Goal: Task Accomplishment & Management: Manage account settings

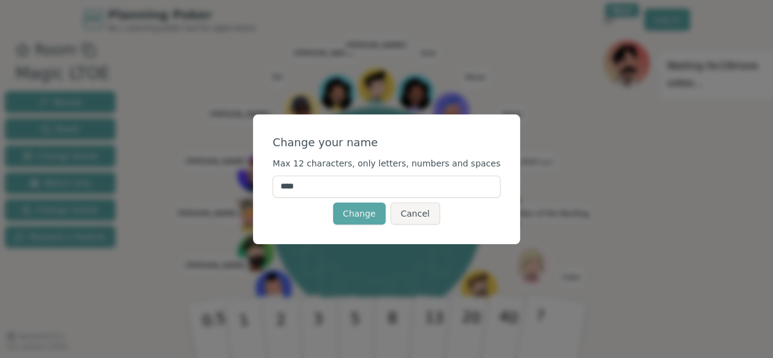
click at [381, 194] on input "****" at bounding box center [387, 186] width 228 height 22
type input "*"
type input "*******"
click at [375, 212] on button "Change" at bounding box center [359, 213] width 53 height 22
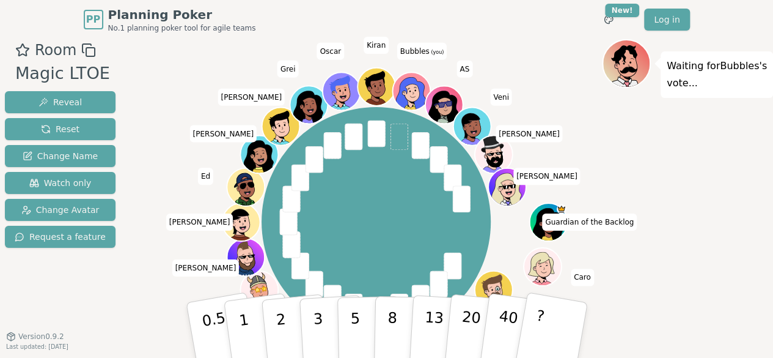
click at [418, 52] on span "Bubbles (you)" at bounding box center [422, 50] width 50 height 17
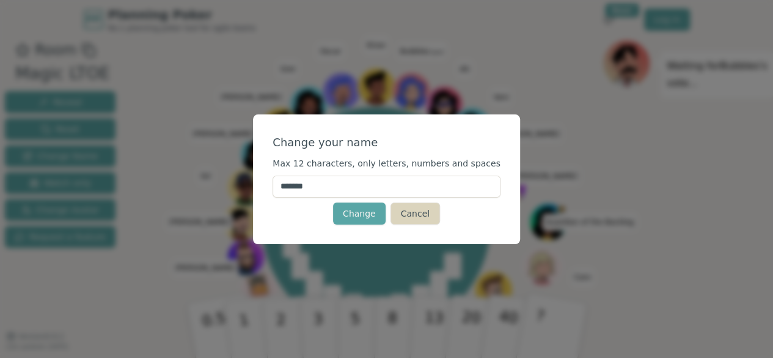
click at [414, 217] on button "Cancel" at bounding box center [416, 213] width 50 height 22
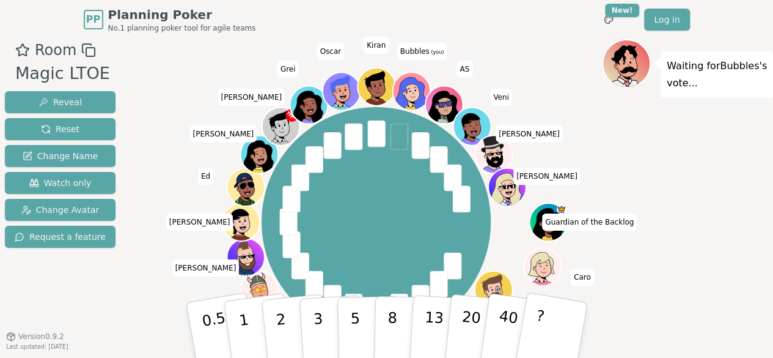
click at [396, 142] on span at bounding box center [399, 137] width 18 height 27
click at [394, 141] on span at bounding box center [399, 137] width 18 height 27
click at [316, 330] on p "3" at bounding box center [318, 331] width 13 height 67
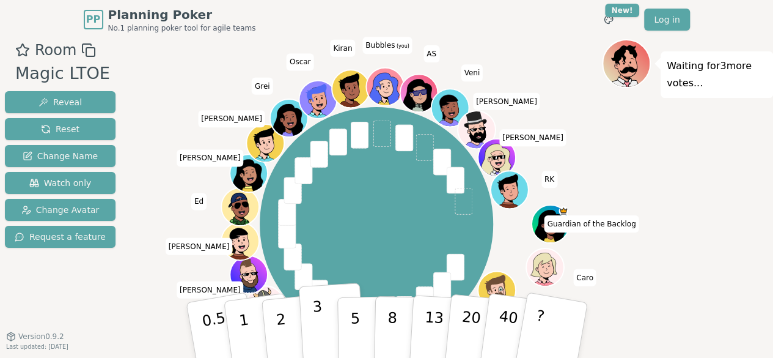
click at [324, 328] on button "3" at bounding box center [331, 329] width 67 height 95
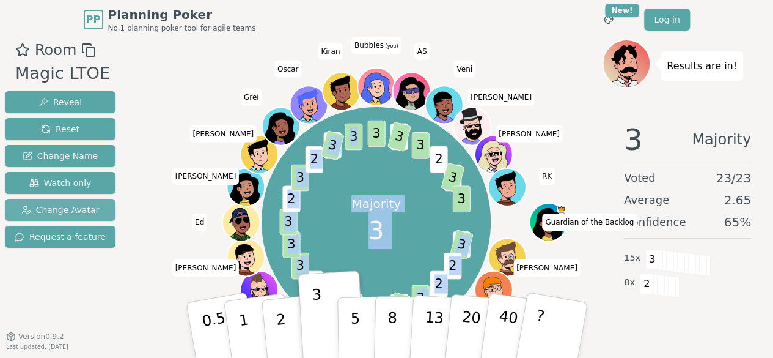
click at [77, 210] on span "Change Avatar" at bounding box center [60, 210] width 78 height 12
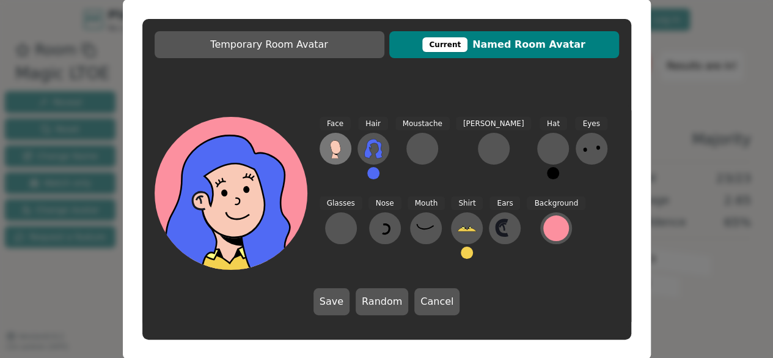
click at [340, 157] on icon at bounding box center [336, 149] width 20 height 20
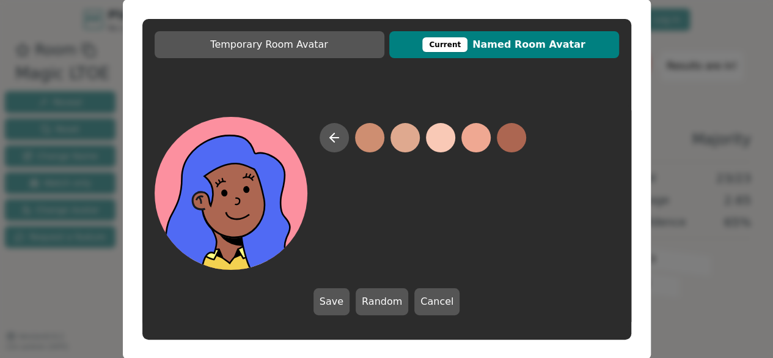
click at [509, 138] on button at bounding box center [511, 137] width 29 height 29
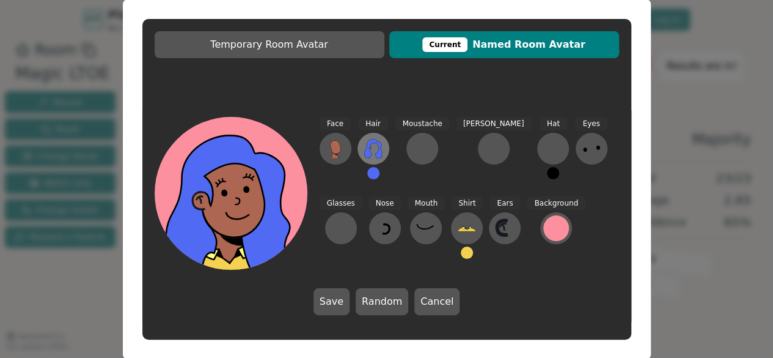
click at [370, 153] on icon at bounding box center [373, 149] width 18 height 20
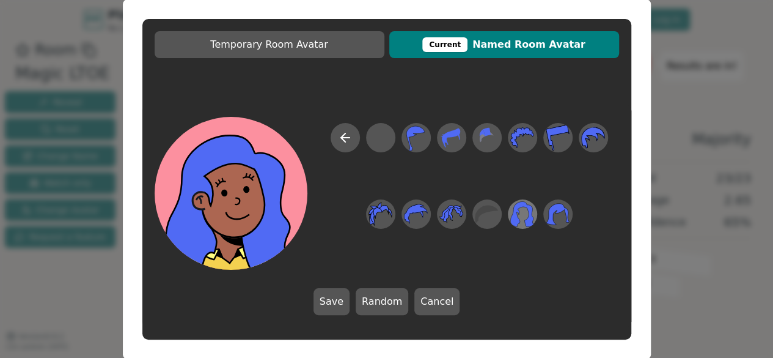
click at [534, 213] on icon at bounding box center [523, 214] width 24 height 28
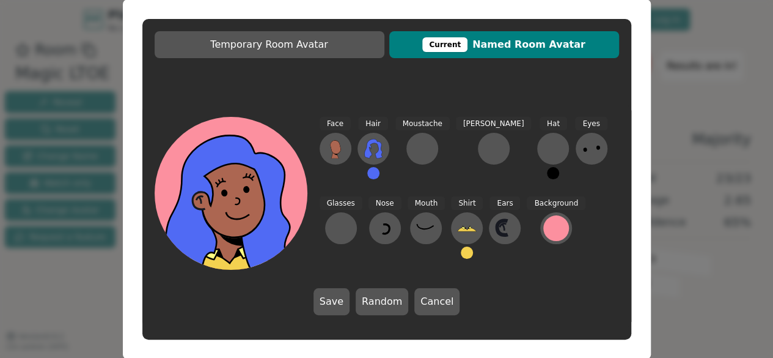
click at [372, 171] on button at bounding box center [373, 173] width 12 height 12
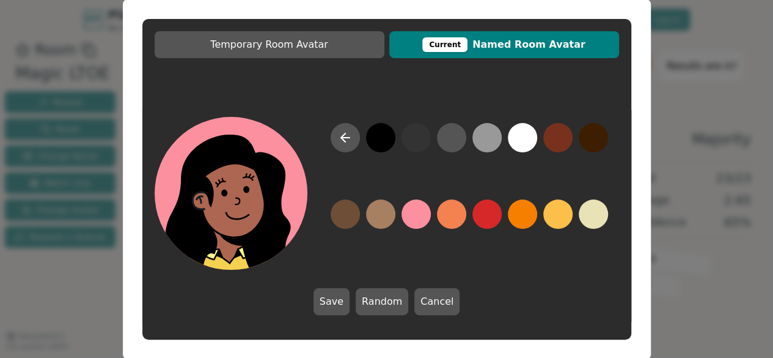
click at [380, 138] on button at bounding box center [380, 137] width 29 height 29
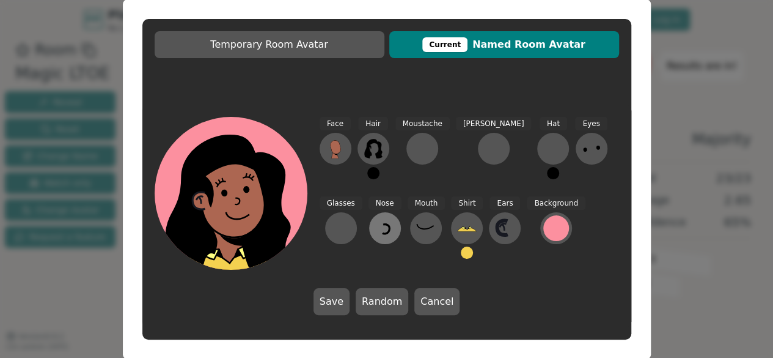
click at [383, 225] on icon at bounding box center [386, 228] width 7 height 9
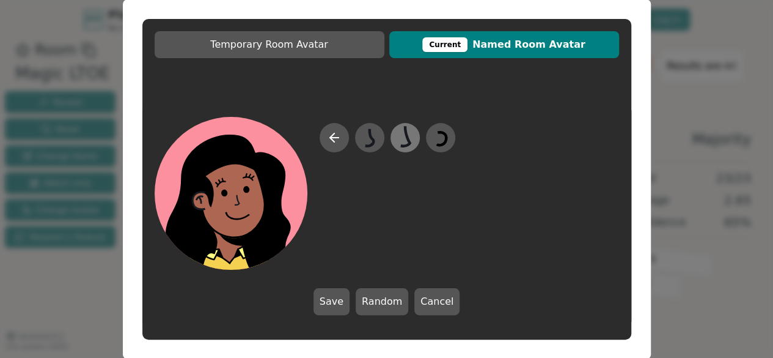
click at [404, 145] on icon at bounding box center [405, 135] width 9 height 20
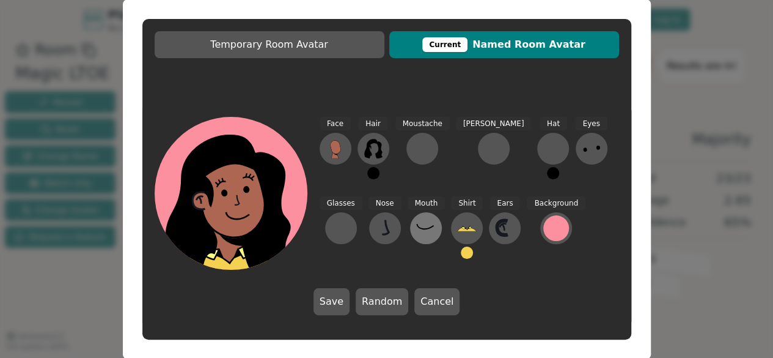
click at [416, 235] on icon at bounding box center [426, 228] width 20 height 20
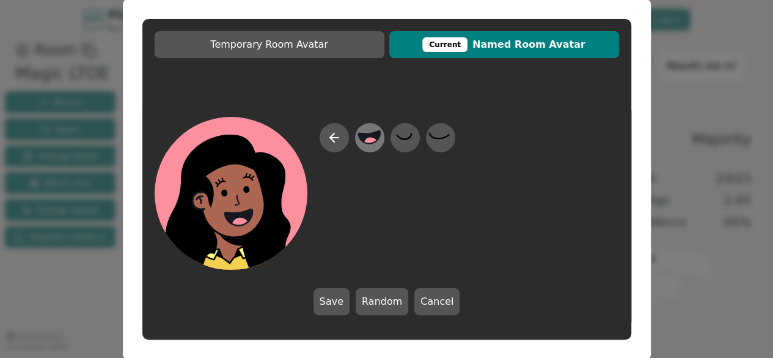
click at [380, 146] on icon at bounding box center [370, 138] width 24 height 28
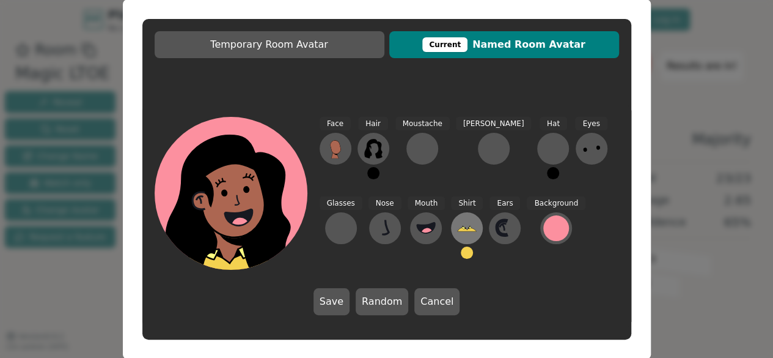
click at [457, 232] on icon at bounding box center [467, 228] width 20 height 20
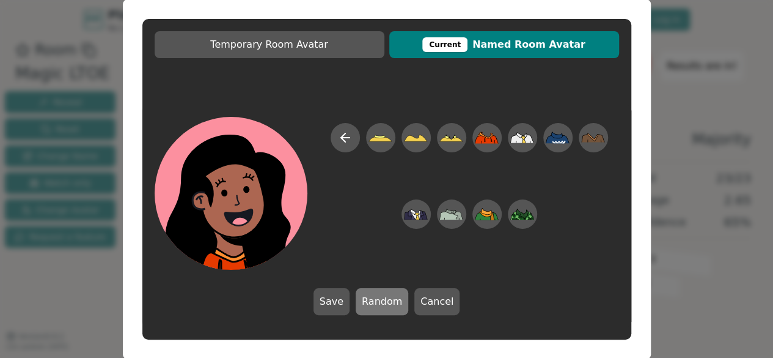
click at [382, 304] on button "Random" at bounding box center [382, 301] width 53 height 27
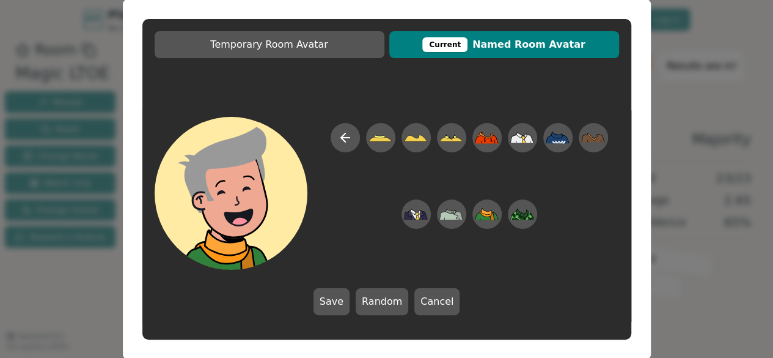
click at [416, 312] on button "Cancel" at bounding box center [437, 301] width 45 height 27
click at [430, 306] on button "13" at bounding box center [441, 329] width 67 height 95
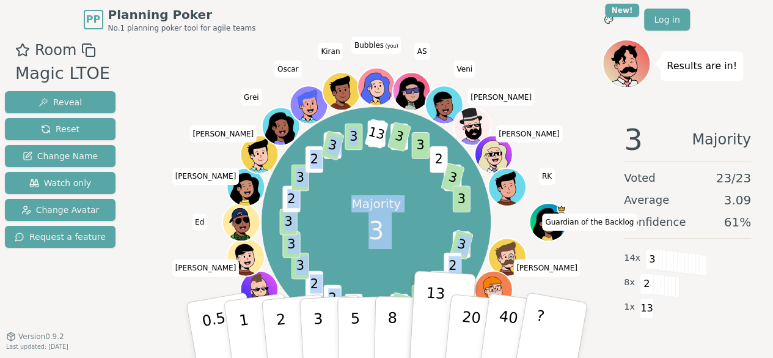
click at [66, 207] on span "Change Avatar" at bounding box center [60, 210] width 78 height 12
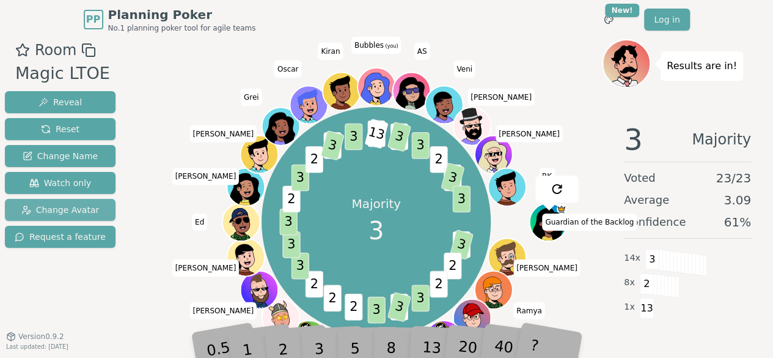
click at [69, 207] on span "Change Avatar" at bounding box center [60, 210] width 78 height 12
click at [50, 216] on button "Change Avatar" at bounding box center [60, 210] width 111 height 22
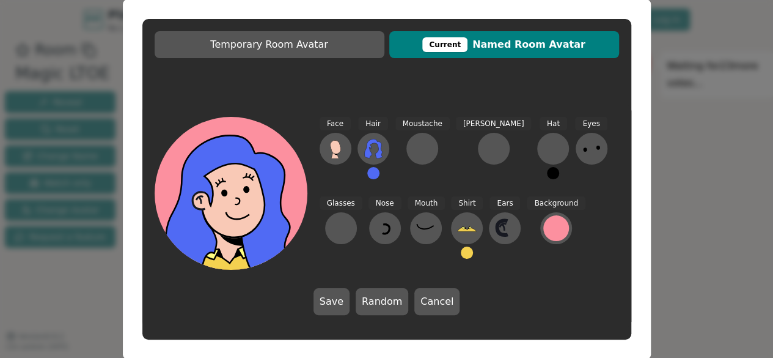
click at [59, 209] on div "Temporary Room Avatar Current Named Room Avatar Face Hair Moustache [PERSON_NAM…" at bounding box center [386, 179] width 773 height 358
click at [59, 209] on span "Change Avatar" at bounding box center [60, 210] width 78 height 12
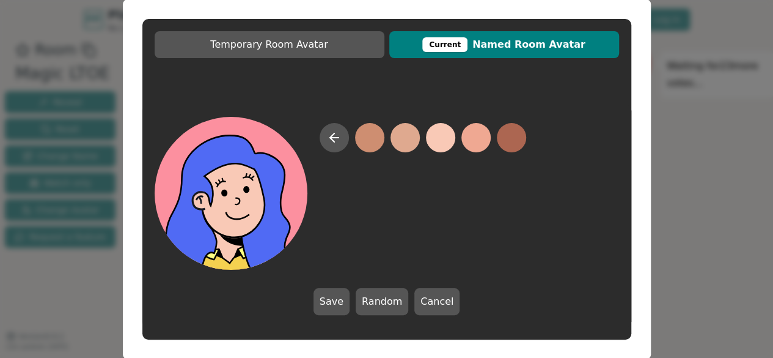
click at [336, 154] on div at bounding box center [423, 196] width 207 height 147
click at [337, 153] on div at bounding box center [423, 196] width 207 height 147
click at [511, 225] on div at bounding box center [423, 196] width 207 height 147
click at [516, 139] on button at bounding box center [511, 137] width 29 height 29
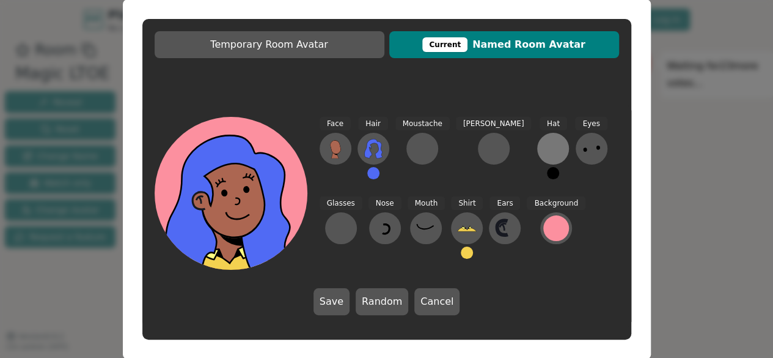
click at [544, 149] on div at bounding box center [554, 149] width 20 height 20
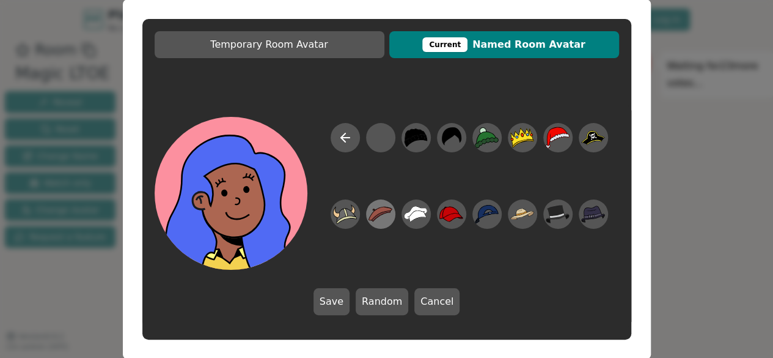
click at [379, 227] on icon at bounding box center [381, 214] width 24 height 28
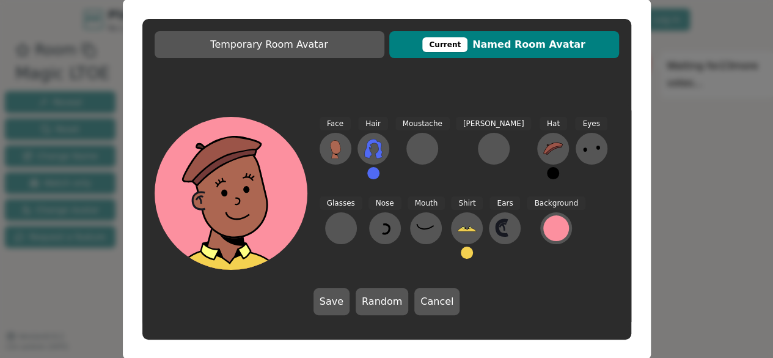
click at [369, 210] on div "Nose" at bounding box center [385, 232] width 33 height 73
click at [364, 147] on icon at bounding box center [374, 149] width 20 height 20
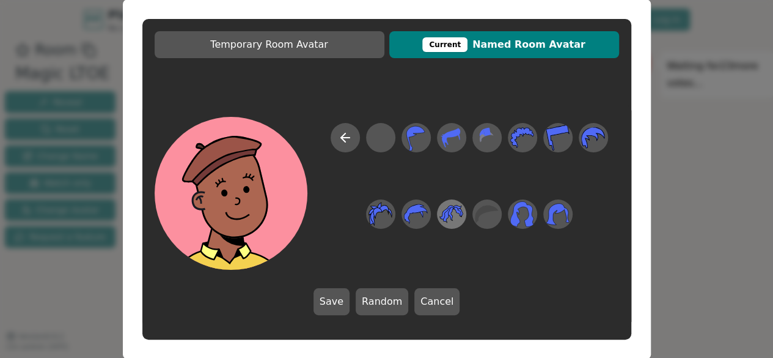
click at [440, 216] on icon at bounding box center [452, 214] width 24 height 28
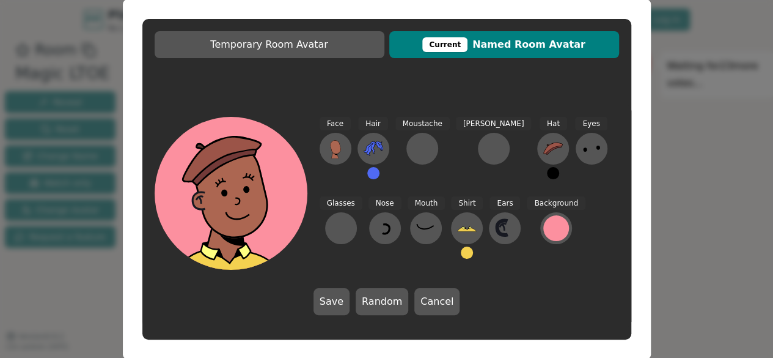
click at [550, 207] on div "Face Hair Moustache [PERSON_NAME] Hat Eyes Glasses Nose Mouth Shirt Ears Backgr…" at bounding box center [470, 193] width 300 height 153
click at [544, 229] on div at bounding box center [557, 228] width 26 height 26
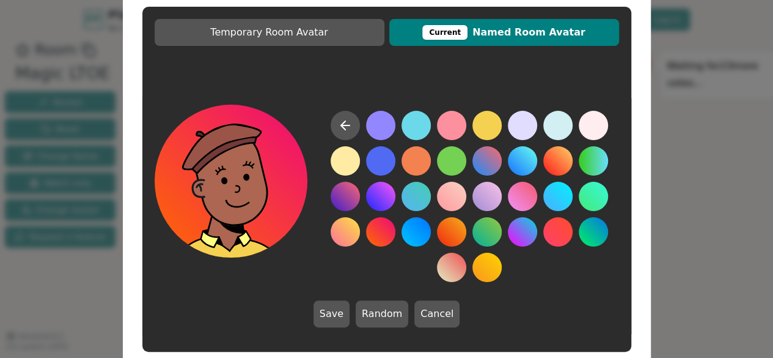
click at [520, 197] on button at bounding box center [522, 196] width 29 height 29
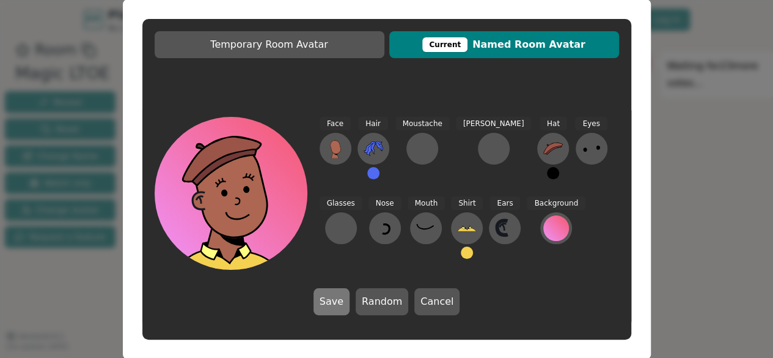
click at [347, 301] on button "Save" at bounding box center [332, 301] width 36 height 27
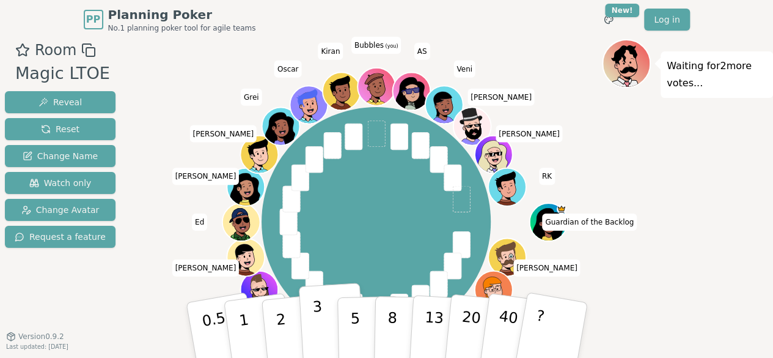
click at [325, 323] on button "3" at bounding box center [331, 329] width 67 height 95
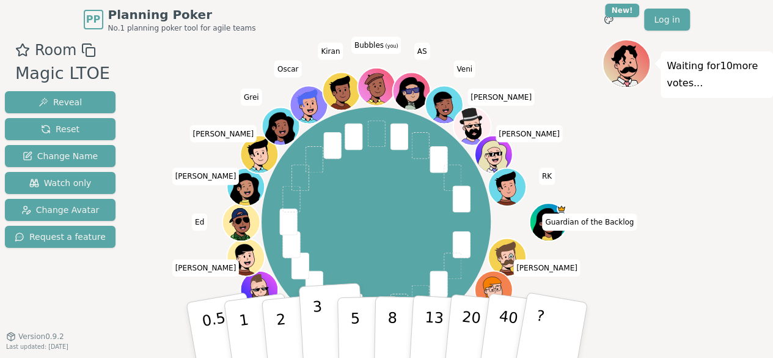
click at [329, 315] on button "3" at bounding box center [331, 329] width 67 height 95
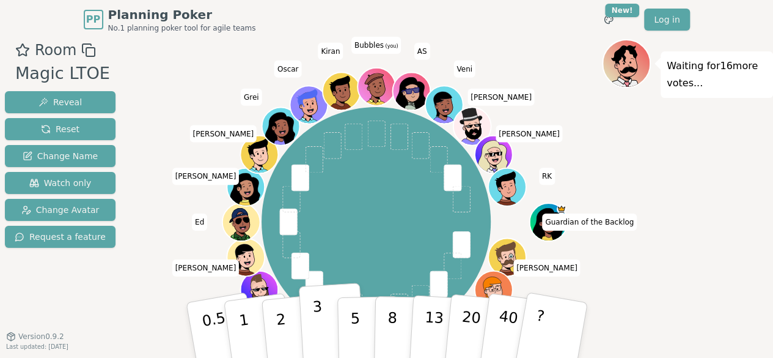
click at [493, 130] on div "Guardian of the Backlog [PERSON_NAME] [PERSON_NAME] [PERSON_NAME] [PERSON_NAME]…" at bounding box center [376, 221] width 452 height 321
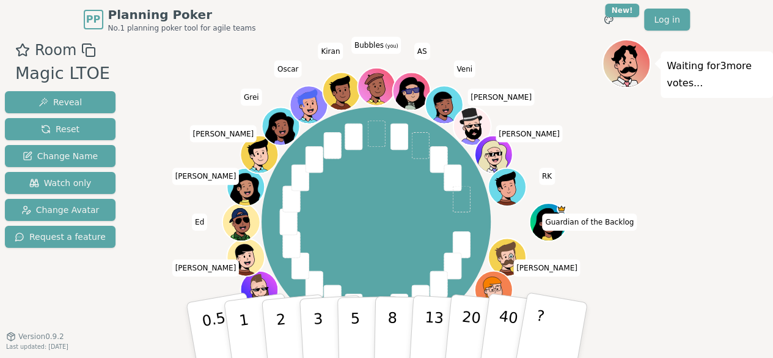
click at [559, 68] on div "Guardian of the Backlog [PERSON_NAME] [PERSON_NAME] [PERSON_NAME] [PERSON_NAME]…" at bounding box center [376, 221] width 452 height 321
click at [312, 335] on button "3" at bounding box center [331, 329] width 67 height 95
